Goal: Find contact information: Find contact information

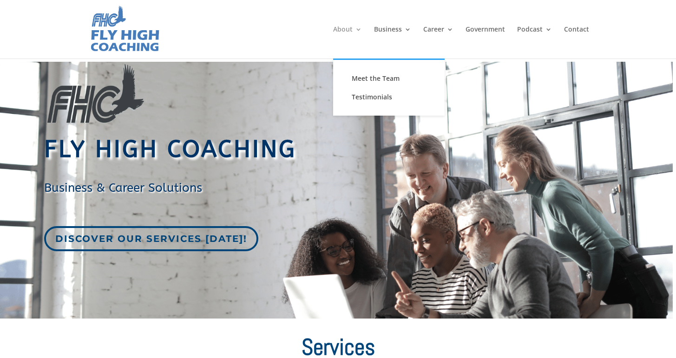
click at [350, 29] on link "About" at bounding box center [347, 42] width 29 height 33
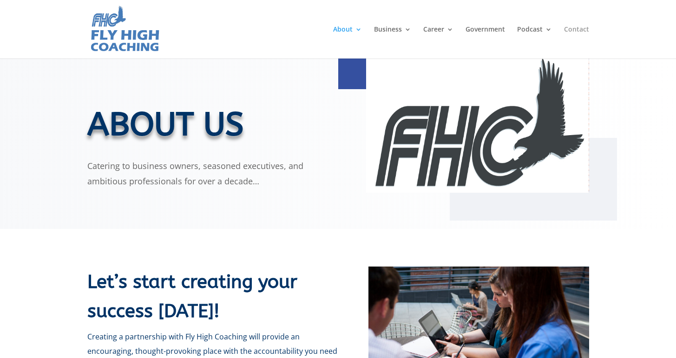
click at [576, 29] on link "Contact" at bounding box center [576, 42] width 25 height 33
